Goal: Check status: Check status

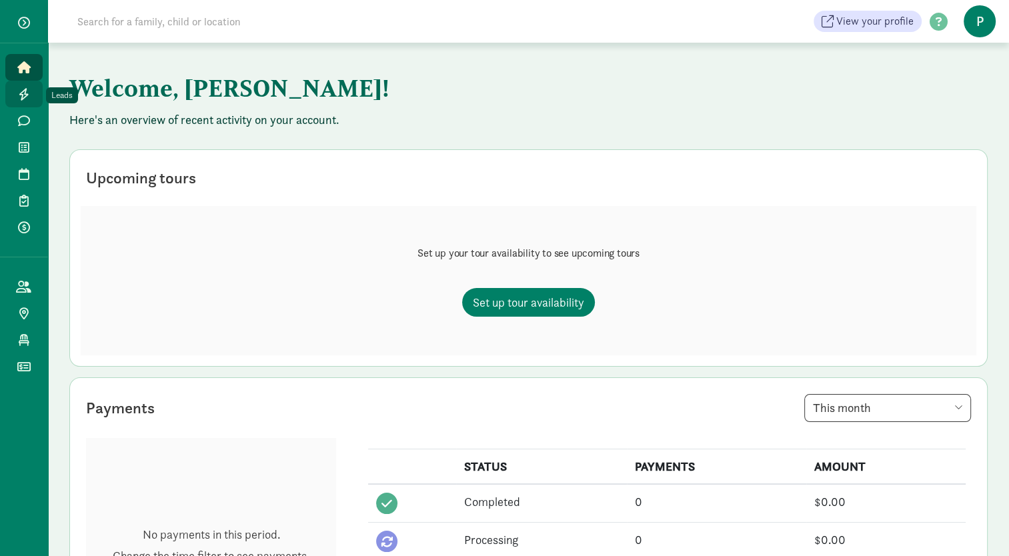
click at [21, 97] on icon at bounding box center [24, 94] width 11 height 12
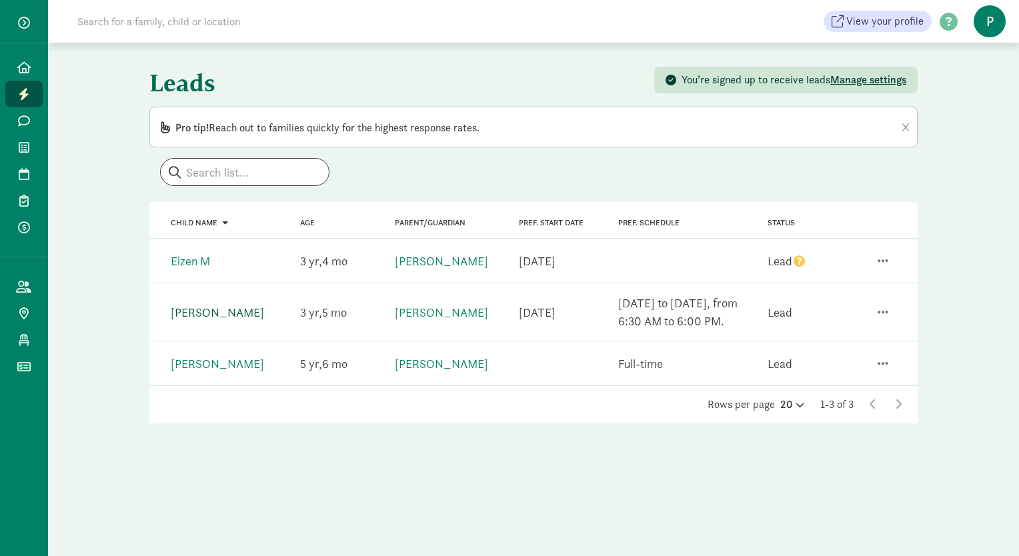
click at [199, 305] on link "[PERSON_NAME]" at bounding box center [217, 312] width 93 height 15
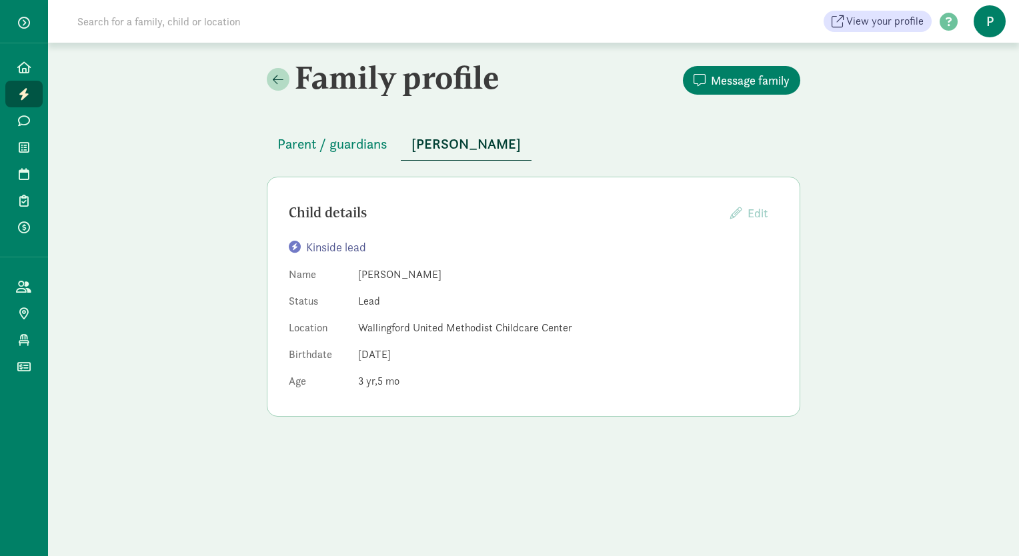
drag, startPoint x: 464, startPoint y: 274, endPoint x: 360, endPoint y: 275, distance: 104.0
click at [360, 275] on dd "[PERSON_NAME]" at bounding box center [568, 275] width 420 height 16
copy dd "[PERSON_NAME]"
